Goal: Information Seeking & Learning: Understand process/instructions

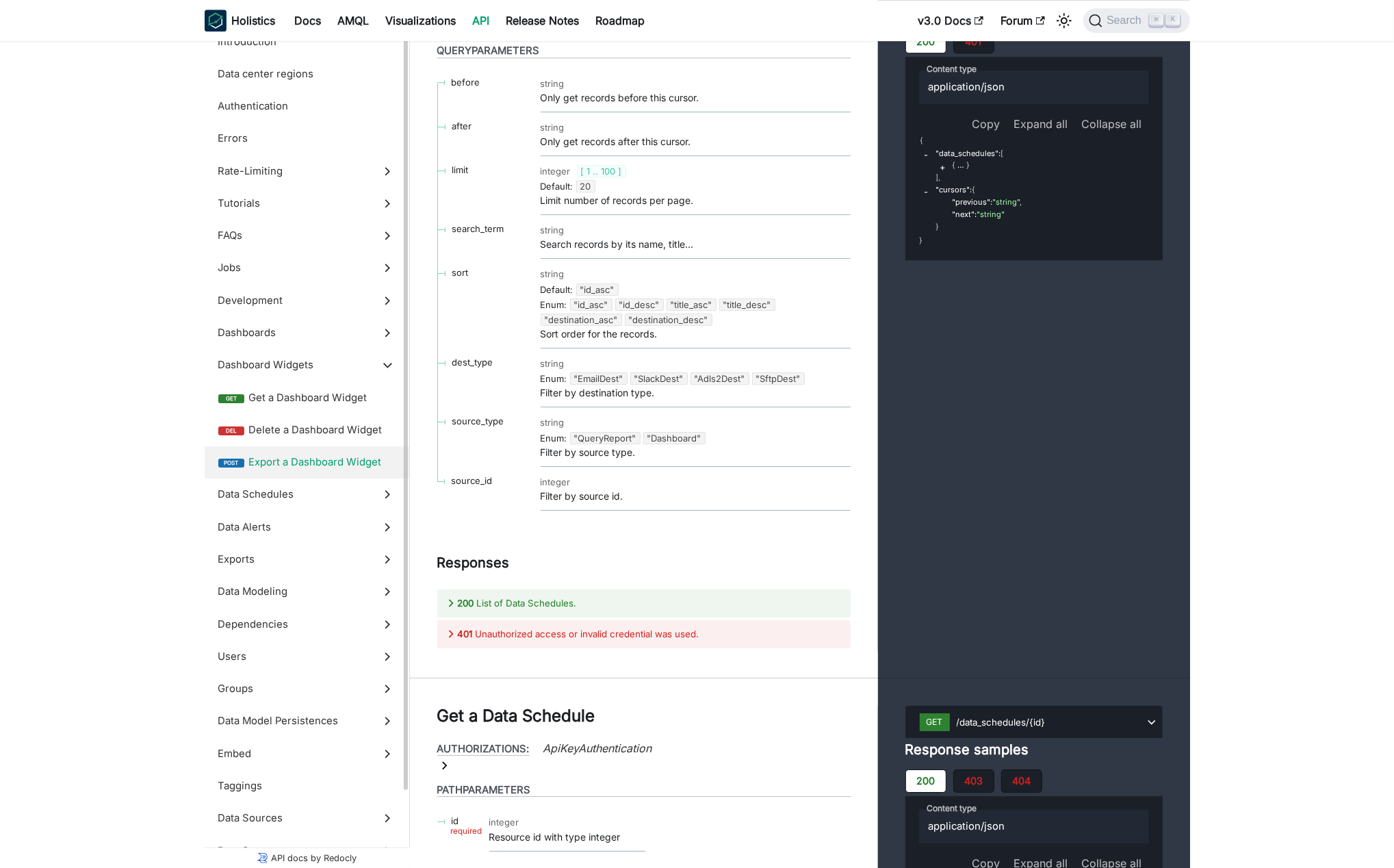
click at [308, 464] on span "Export a Dashboard Widget" at bounding box center [322, 462] width 147 height 15
drag, startPoint x: 595, startPoint y: 332, endPoint x: 734, endPoint y: 328, distance: 139.1
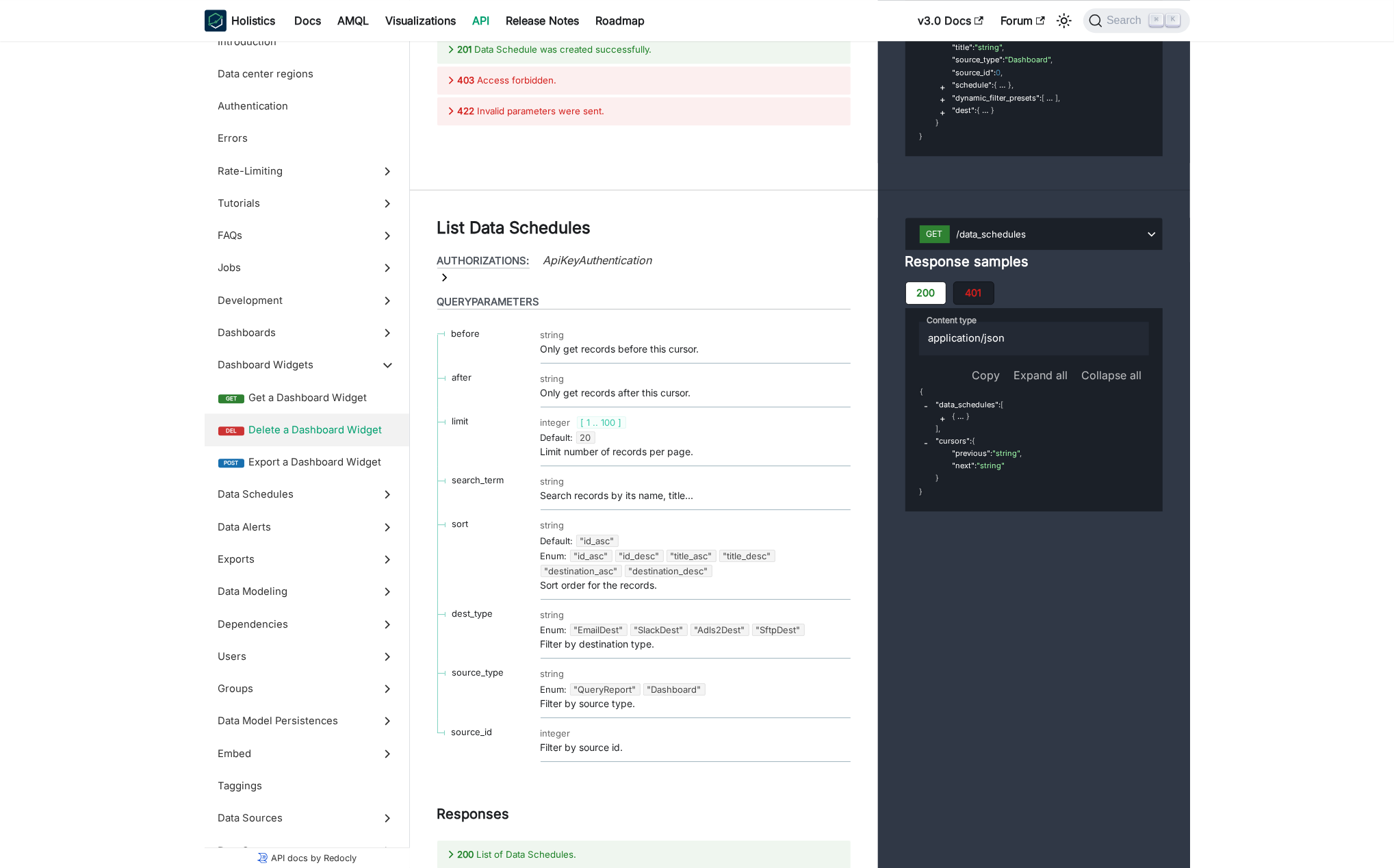
scroll to position [29509, 0]
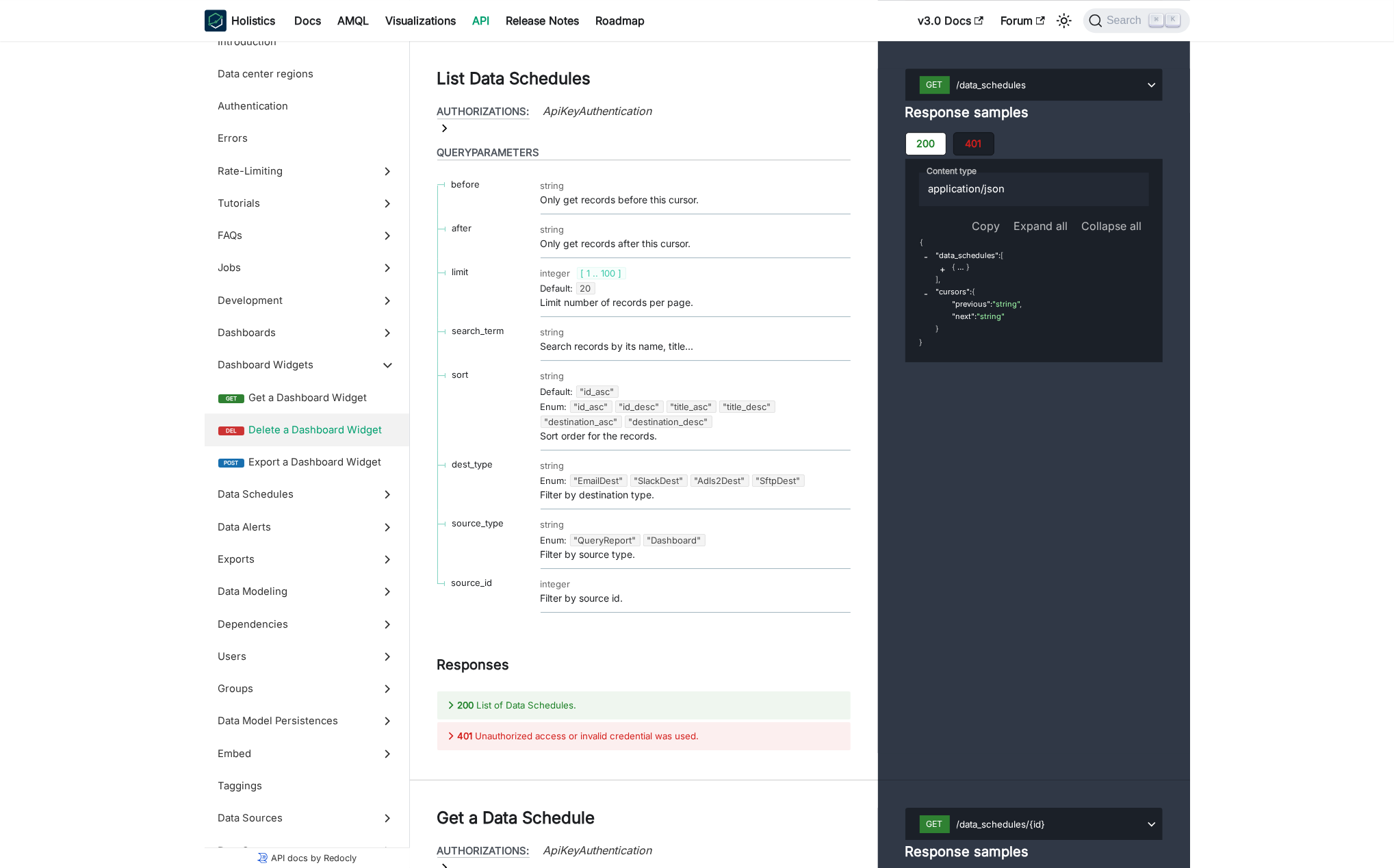
scroll to position [29659, 0]
